Goal: Book appointment/travel/reservation

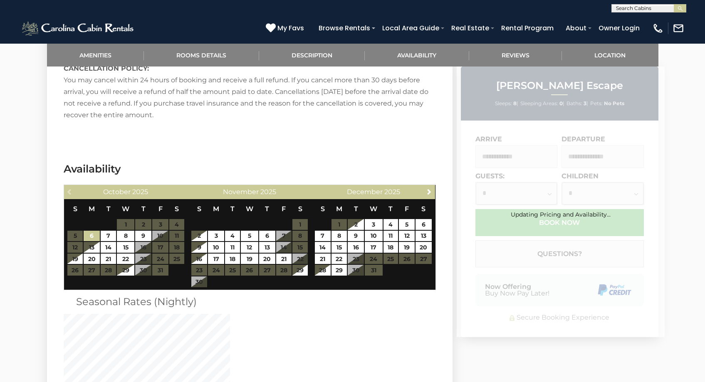
scroll to position [1506, 0]
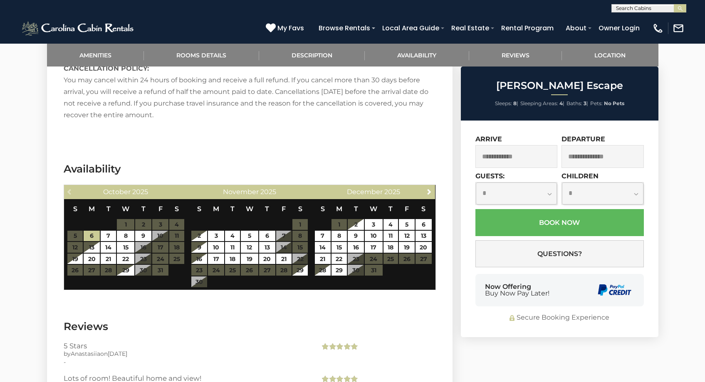
click at [68, 185] on div "Previous [DATE]" at bounding box center [126, 192] width 124 height 14
click at [428, 188] on span "Next" at bounding box center [429, 191] width 7 height 7
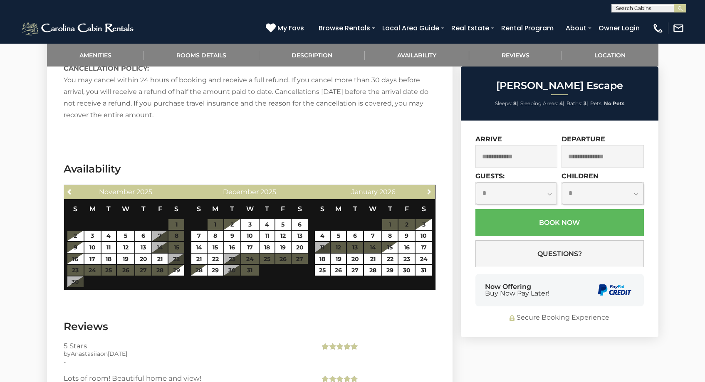
click at [428, 188] on span "Next" at bounding box center [429, 191] width 7 height 7
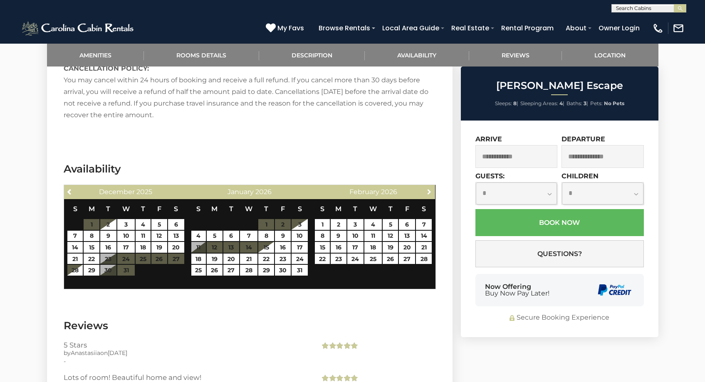
click at [428, 188] on span "Next" at bounding box center [429, 191] width 7 height 7
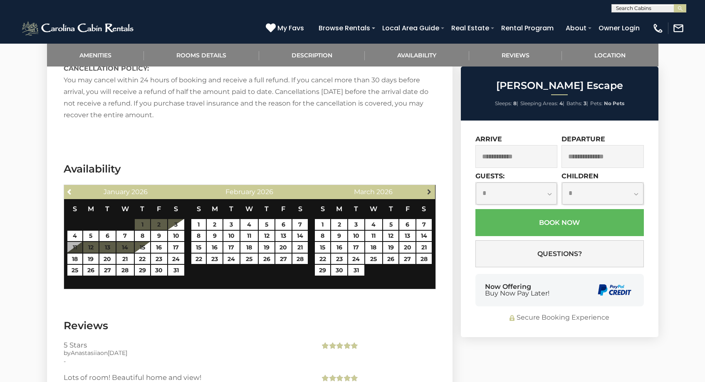
click at [428, 188] on span "Next" at bounding box center [429, 191] width 7 height 7
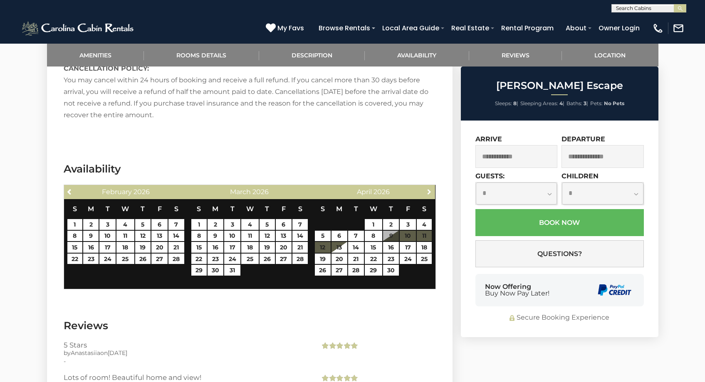
click at [428, 188] on span "Next" at bounding box center [429, 191] width 7 height 7
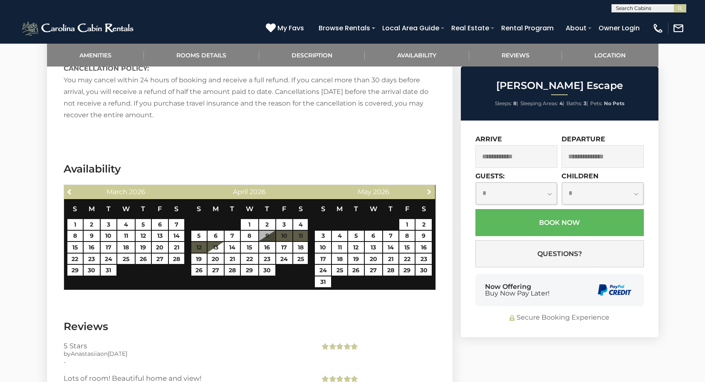
click at [428, 188] on span "Next" at bounding box center [429, 191] width 7 height 7
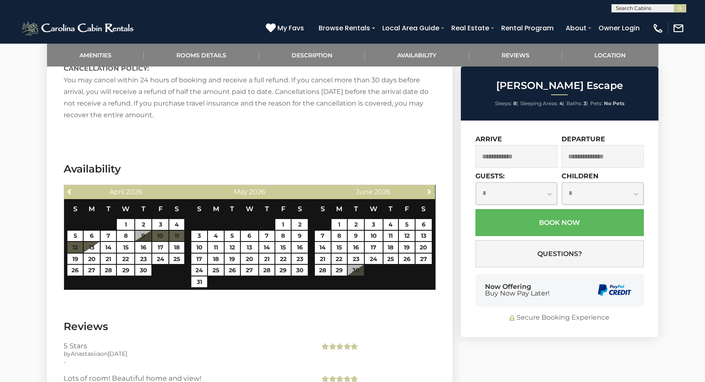
click at [428, 188] on span "Next" at bounding box center [429, 191] width 7 height 7
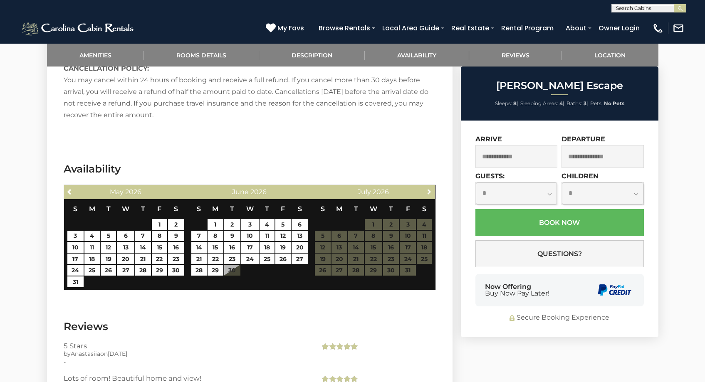
click at [428, 188] on span "Next" at bounding box center [429, 191] width 7 height 7
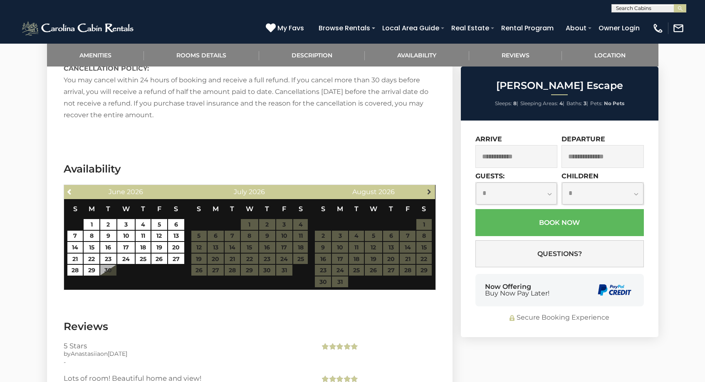
click at [428, 188] on span "Next" at bounding box center [429, 191] width 7 height 7
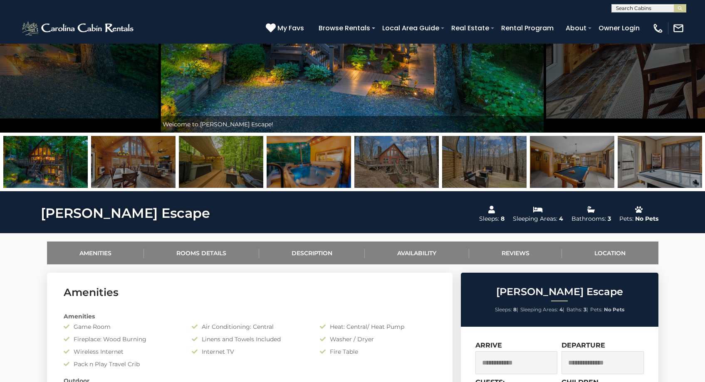
scroll to position [0, 0]
